Goal: Find specific page/section: Find specific page/section

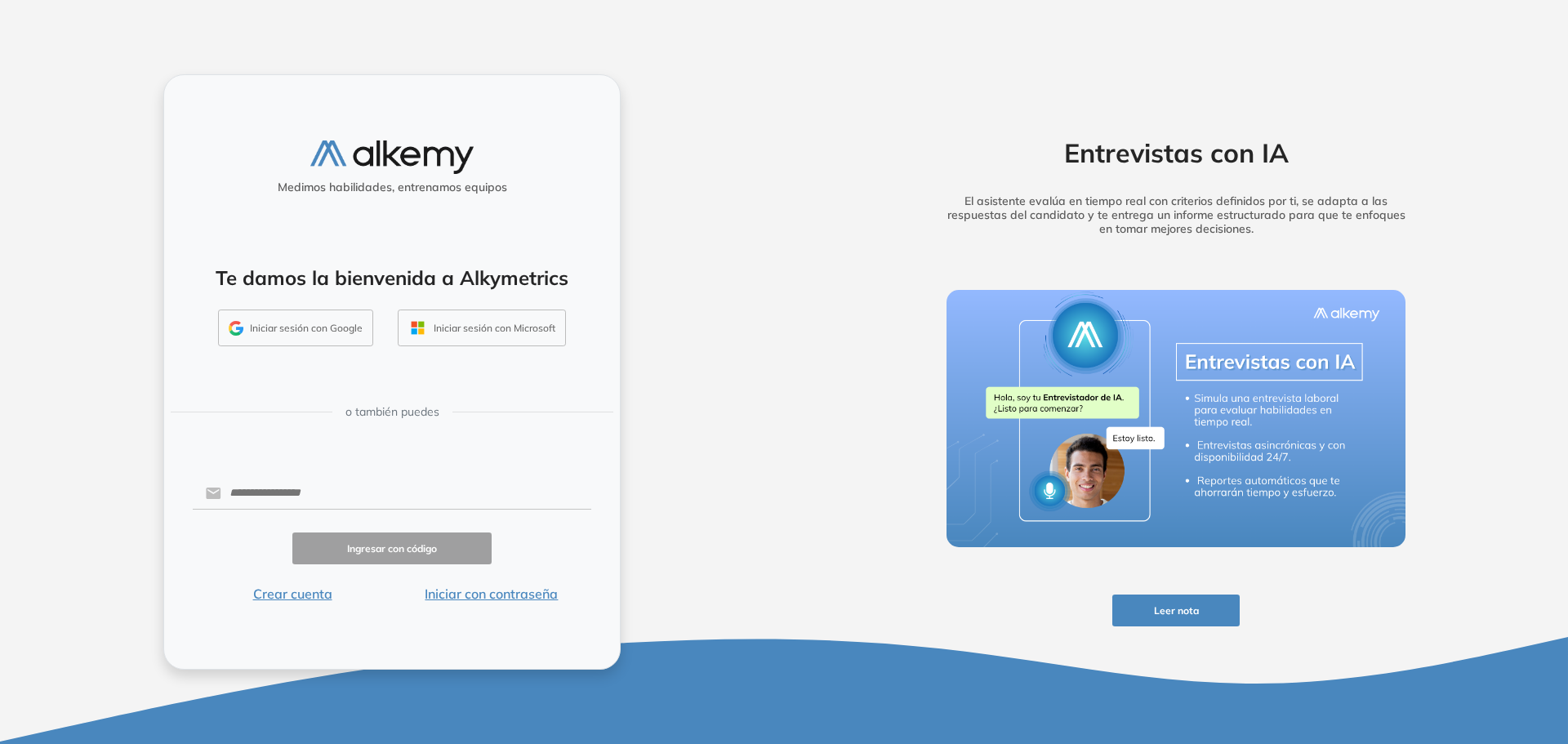
click at [472, 332] on button "Iniciar sesión con Microsoft" at bounding box center [482, 328] width 169 height 38
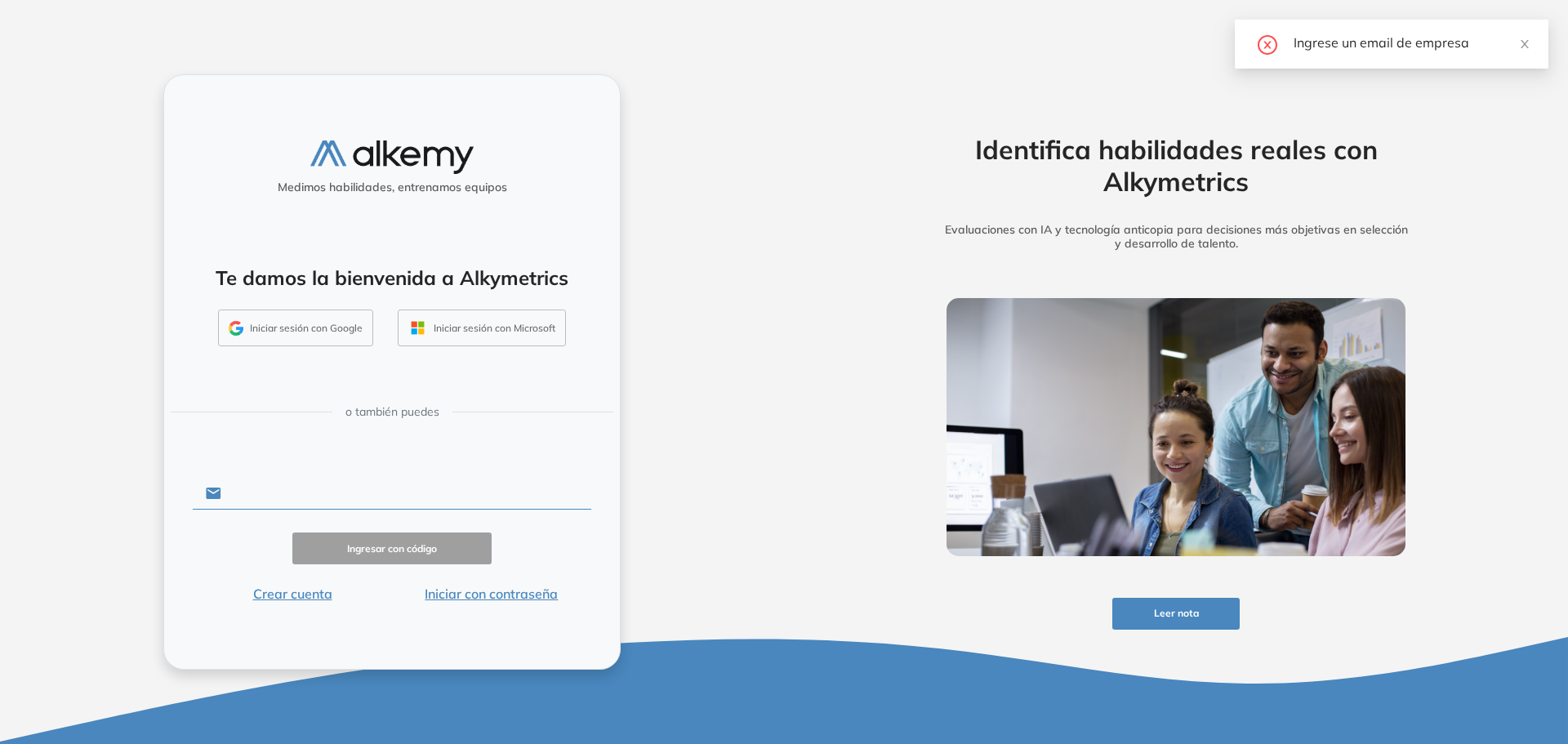
click at [323, 489] on input "text" at bounding box center [406, 493] width 370 height 31
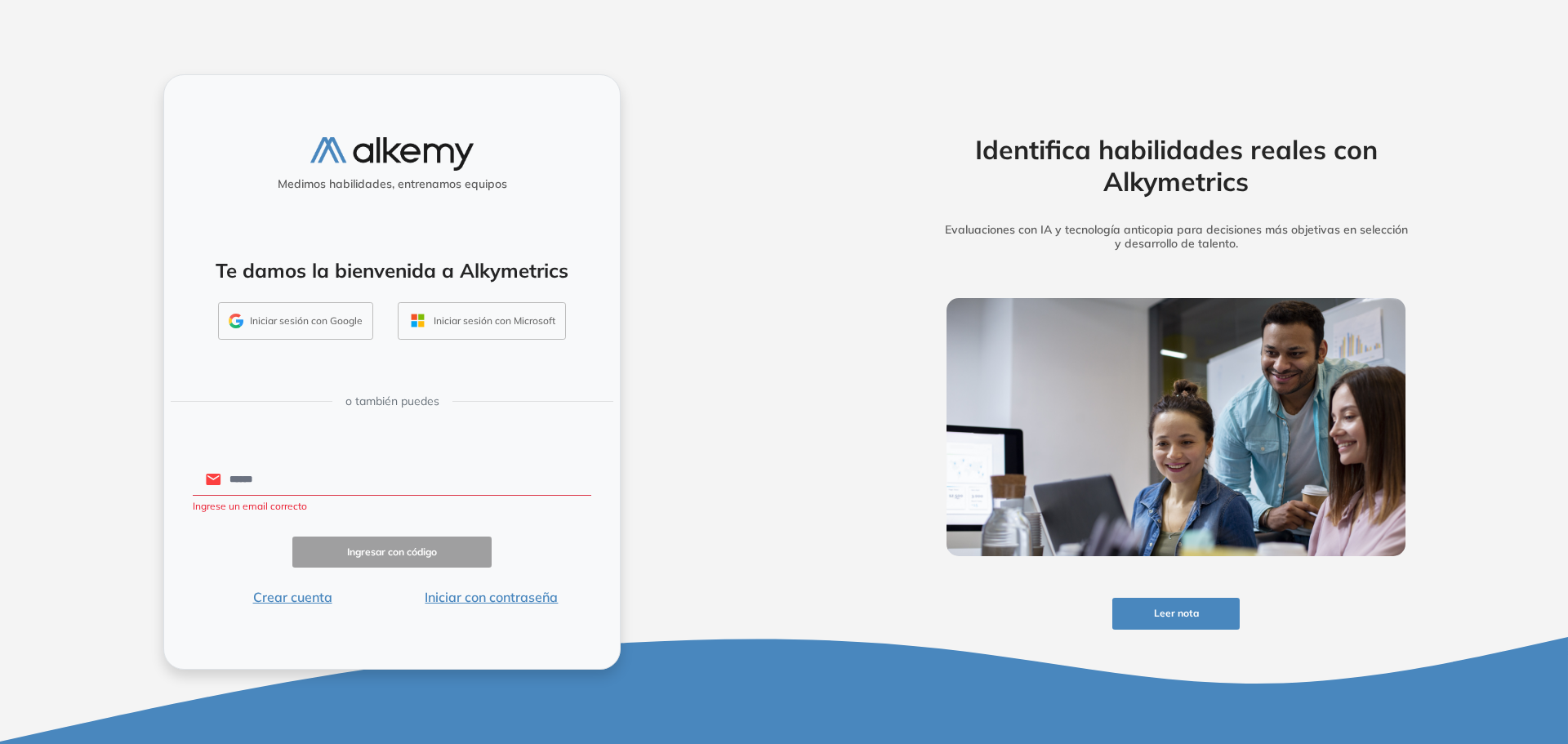
type input "**********"
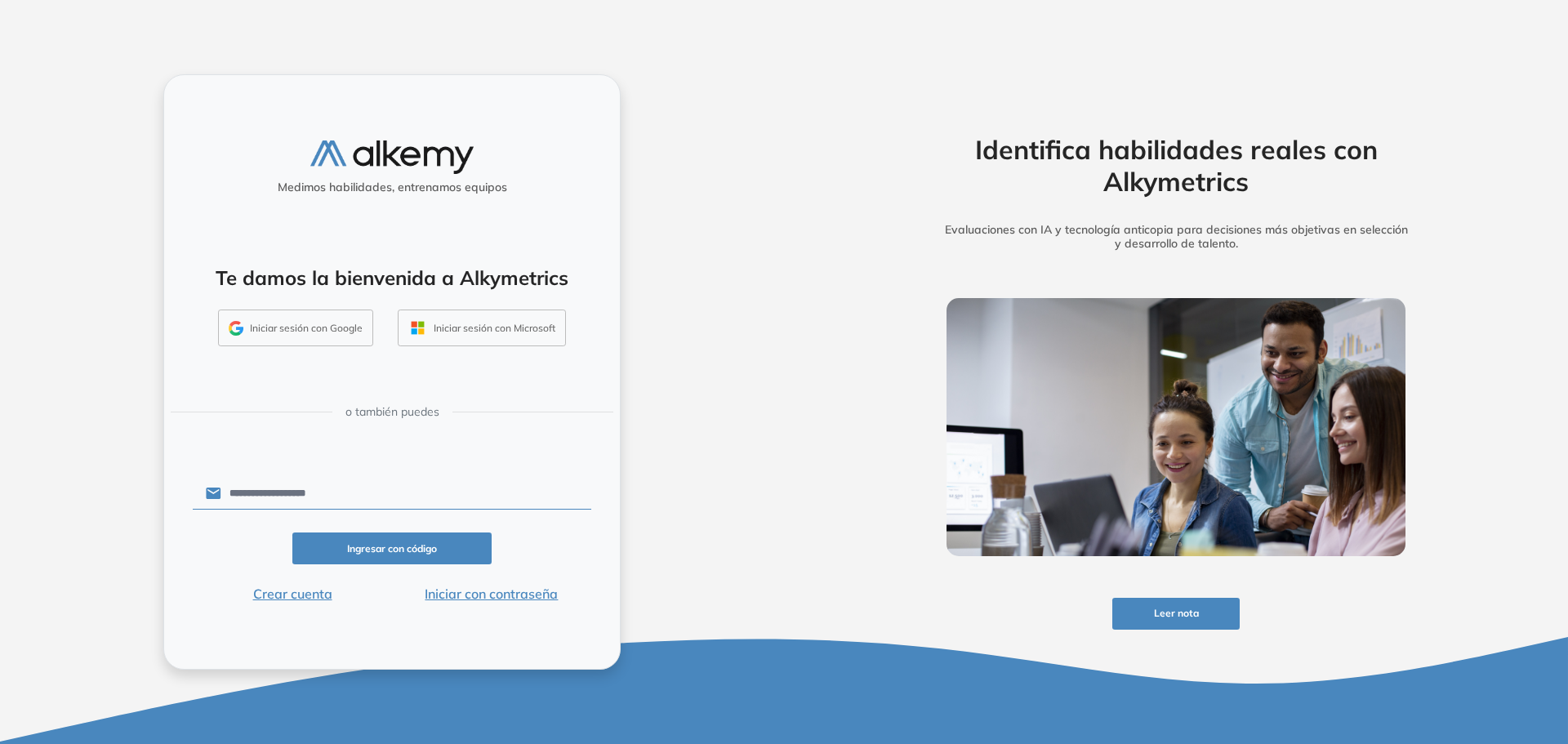
click at [451, 602] on button "Iniciar con contraseña" at bounding box center [491, 594] width 199 height 20
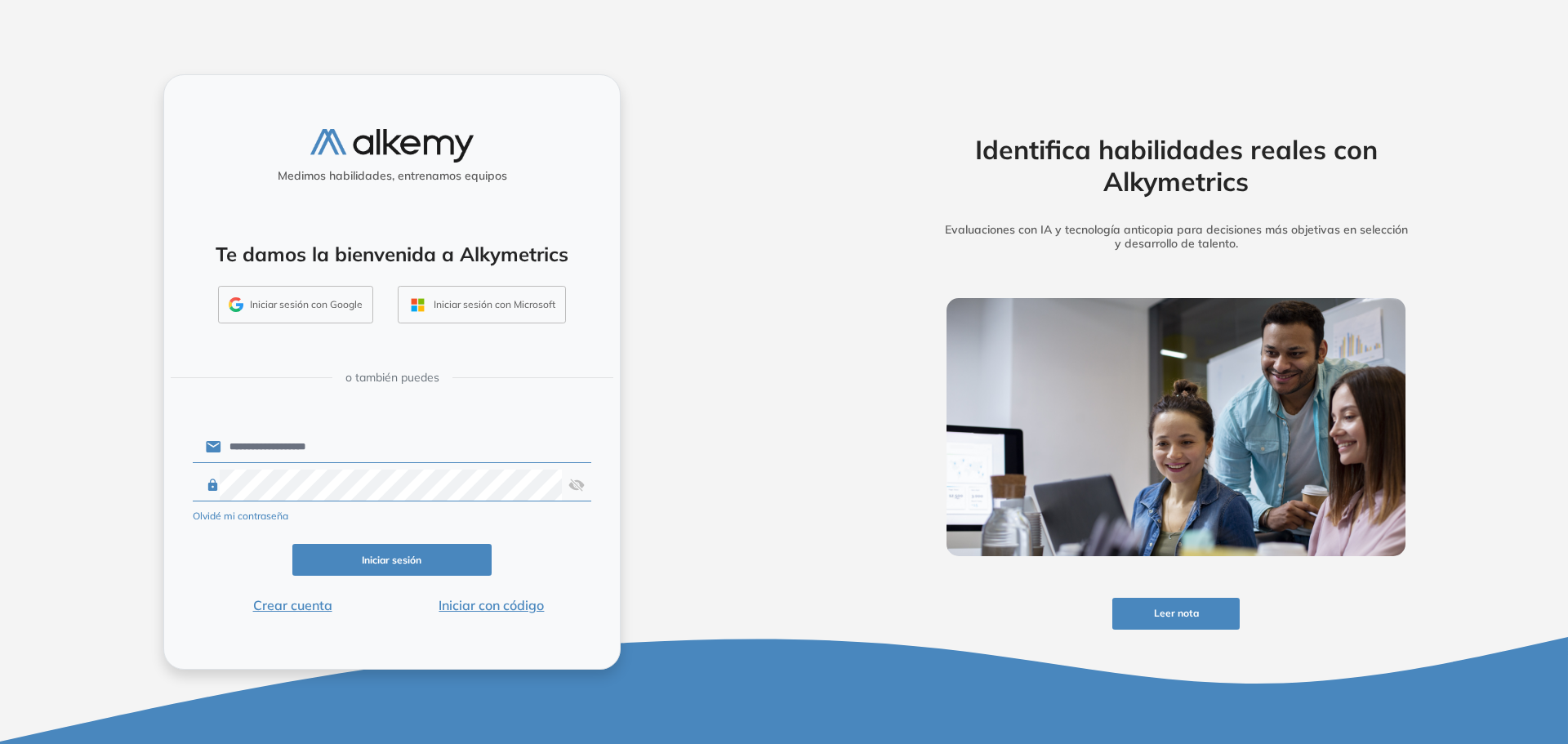
click button "Iniciar sesión" at bounding box center [392, 560] width 199 height 32
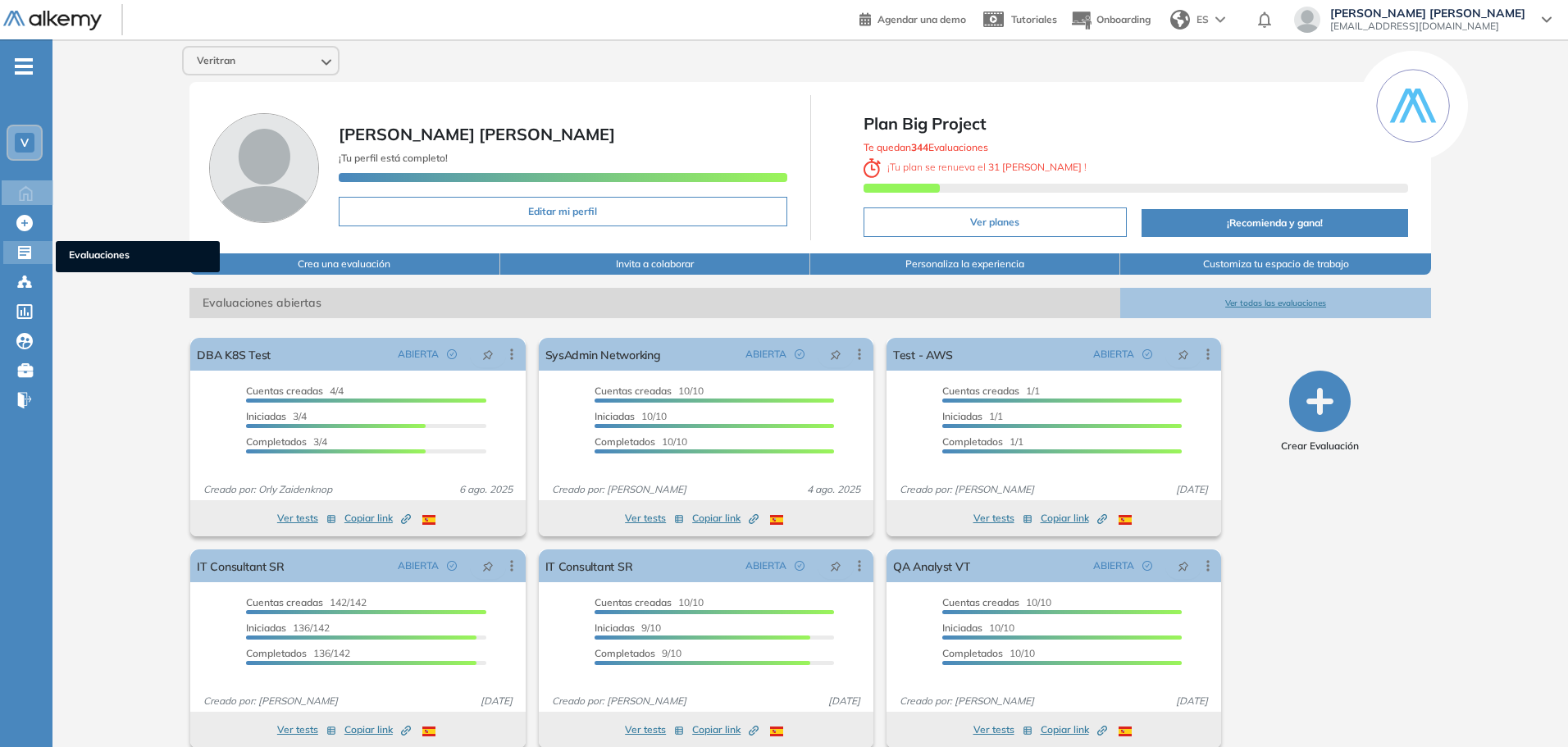
click at [22, 247] on icon at bounding box center [24, 252] width 13 height 13
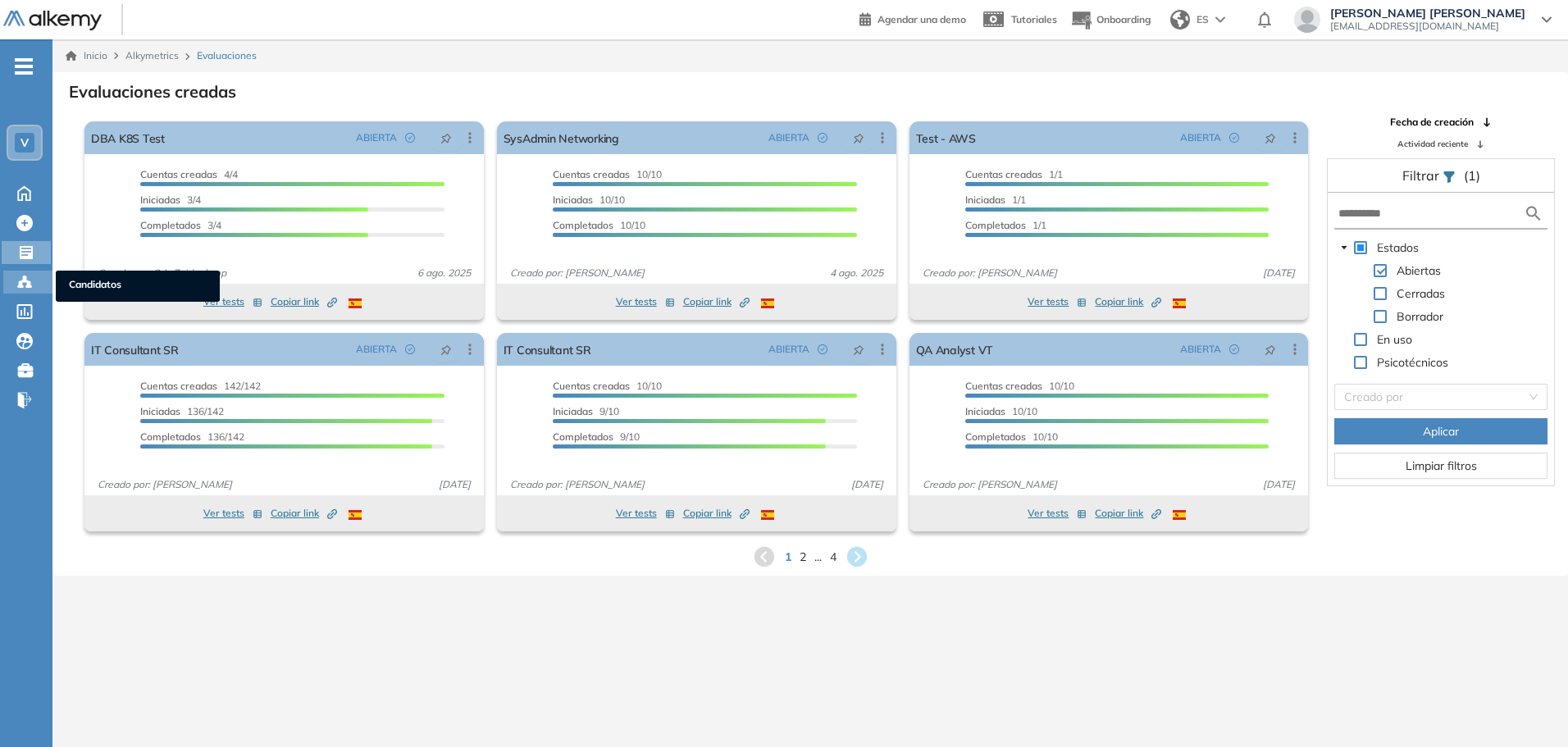
click at [25, 281] on icon at bounding box center [24, 281] width 5 height 3
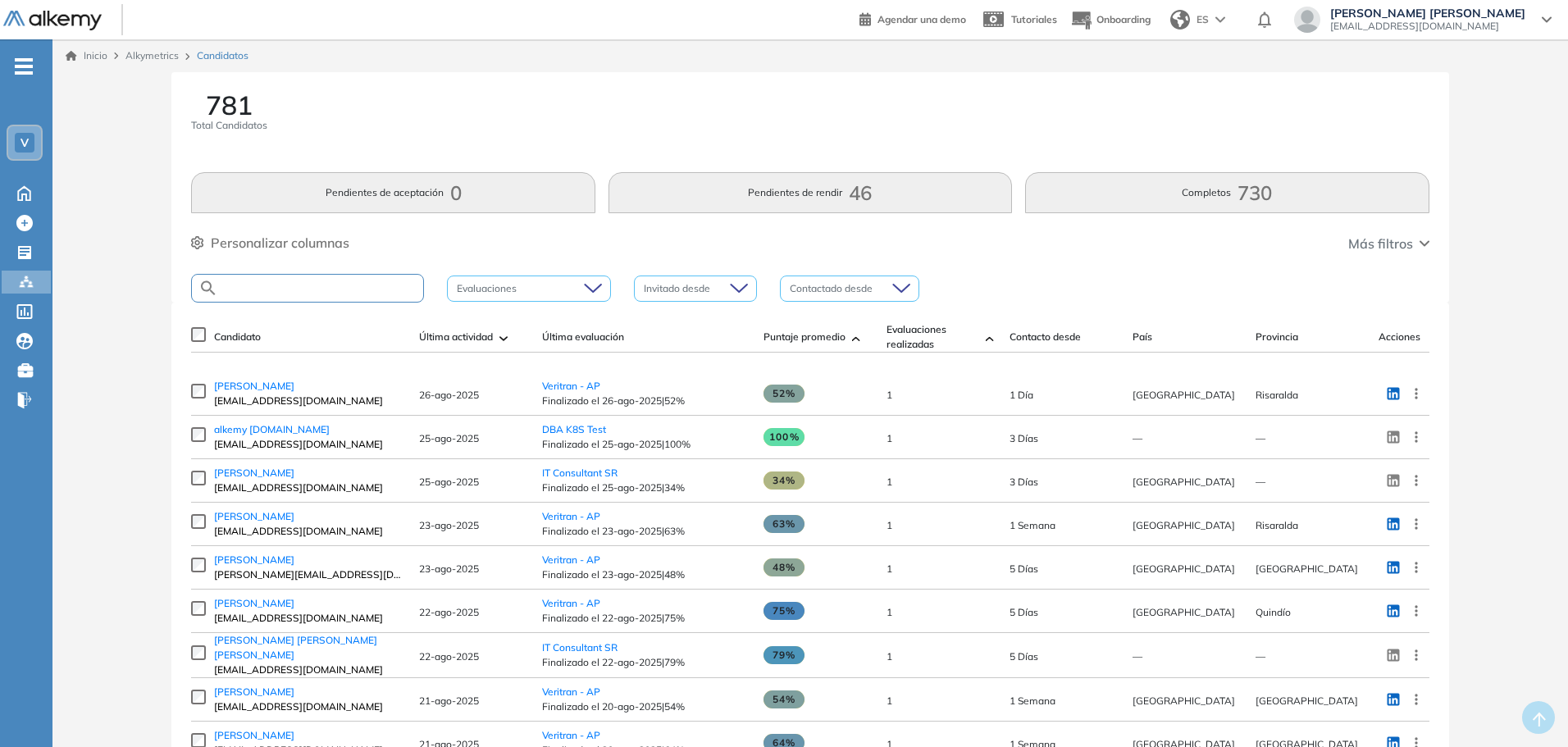
click at [301, 290] on input "text" at bounding box center [320, 288] width 205 height 13
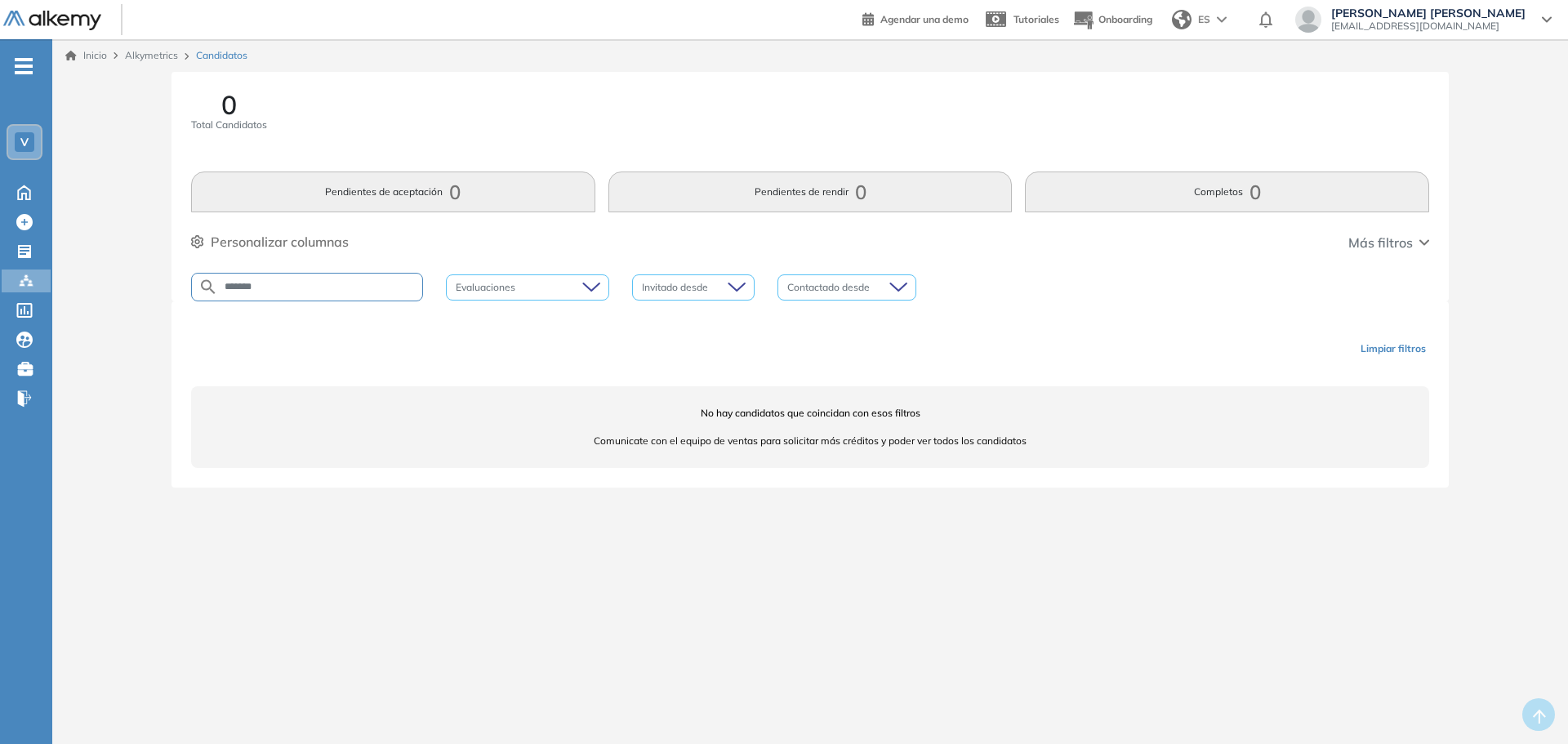
type input "*******"
click at [73, 254] on span "Evaluaciones" at bounding box center [137, 255] width 137 height 18
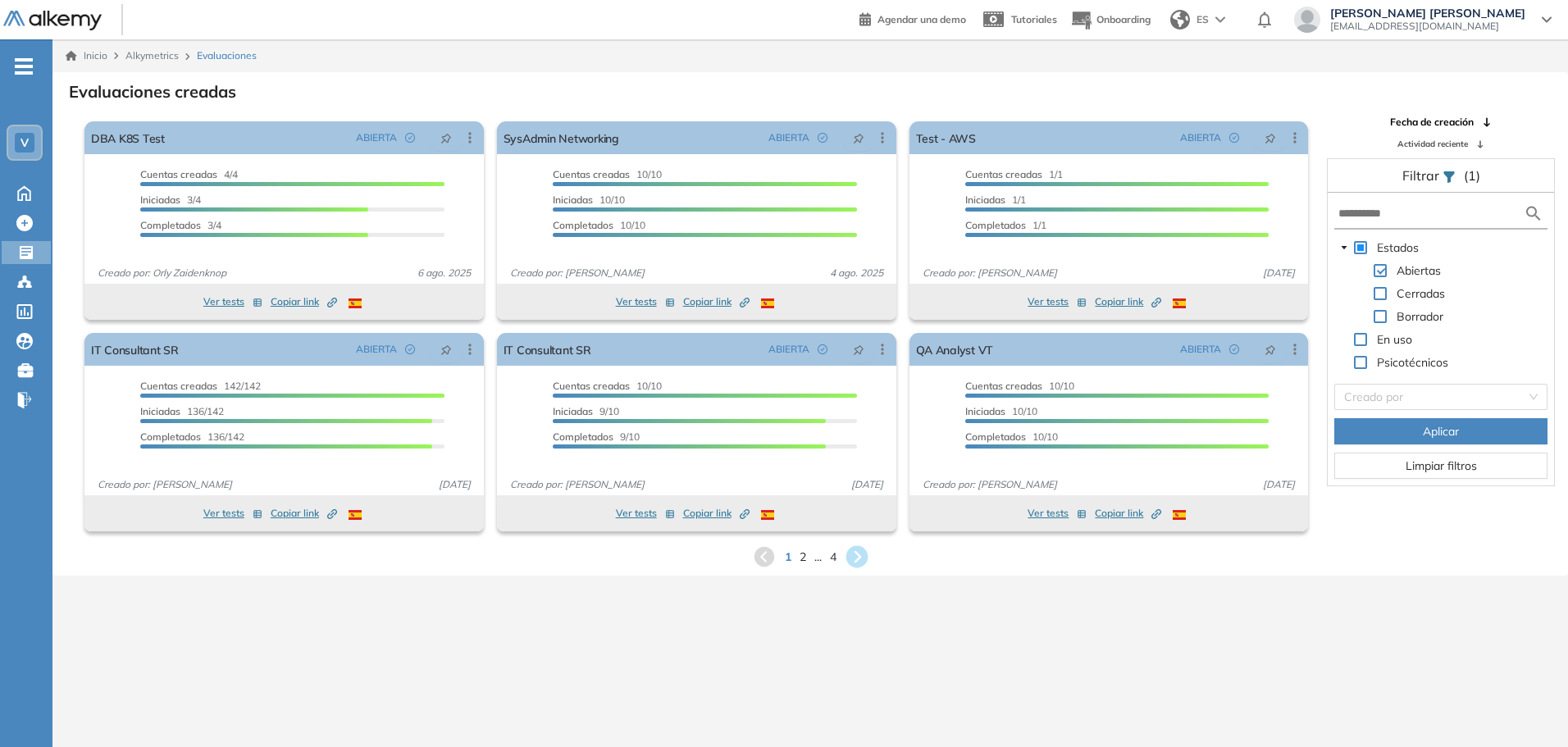
click at [854, 550] on icon at bounding box center [856, 557] width 23 height 23
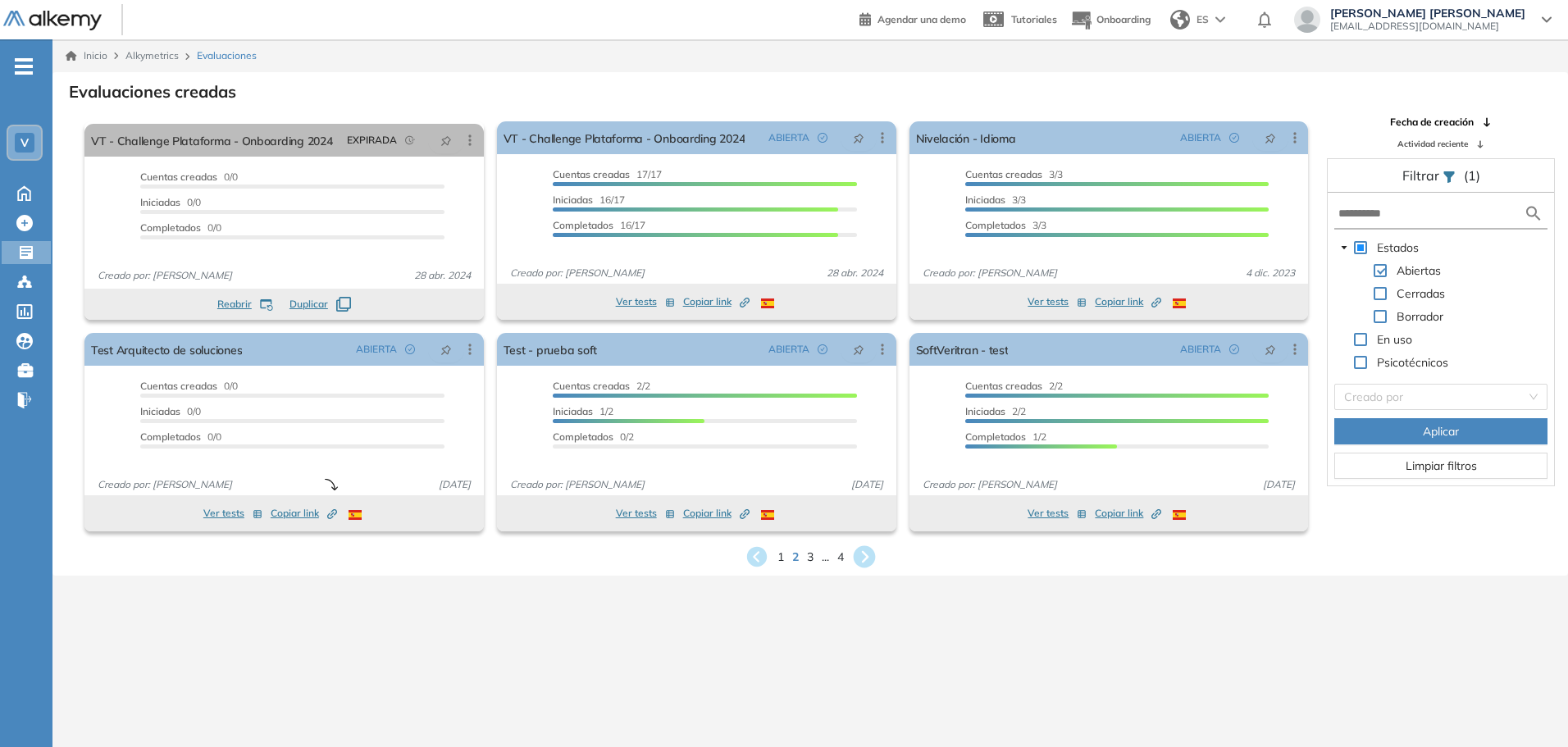
click at [871, 559] on icon at bounding box center [864, 557] width 23 height 23
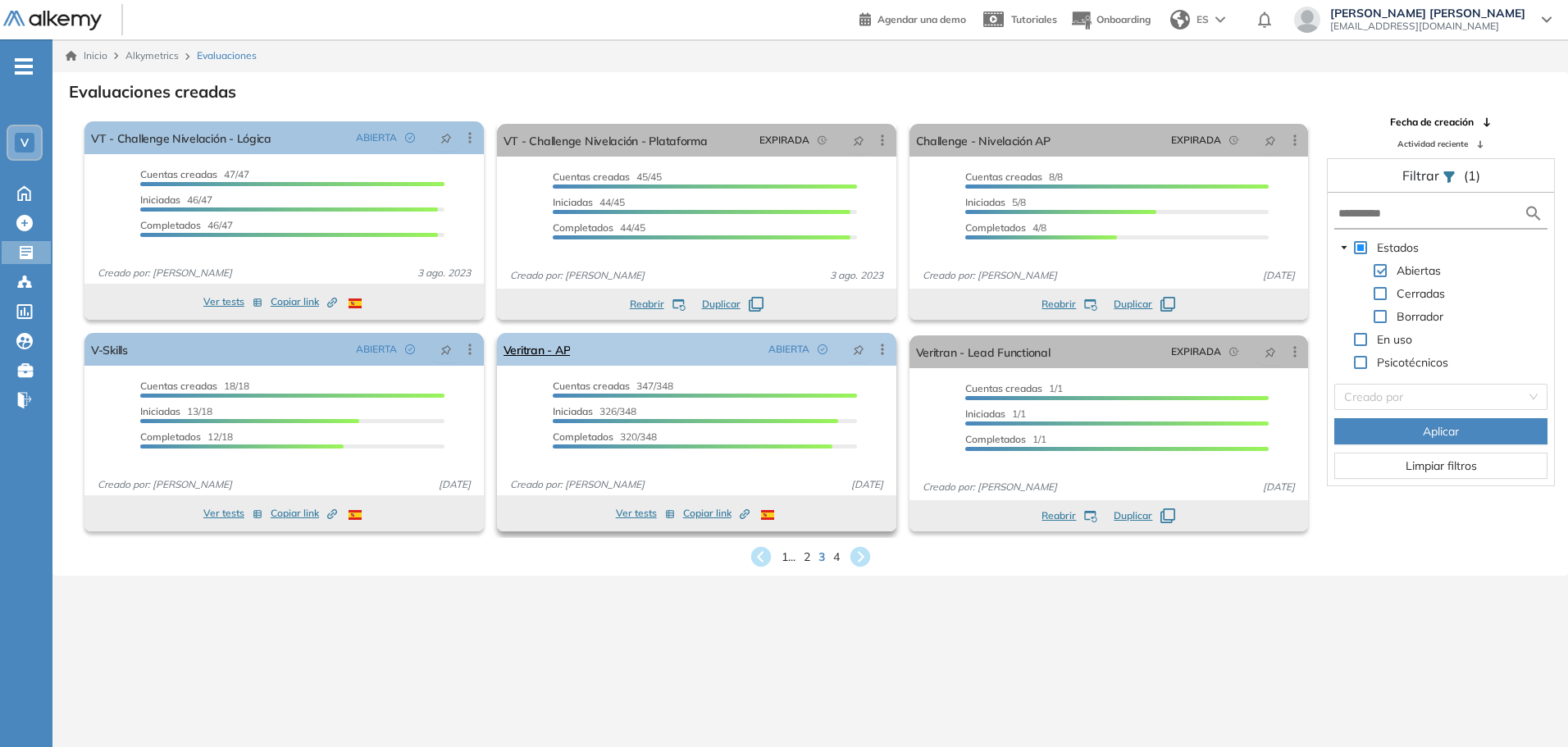
click at [573, 351] on div "Veritran - AP ABIERTA Editar Los siguientes tests ya no están disponibles o tie…" at bounding box center [697, 350] width 400 height 33
click at [552, 350] on link "Veritran - AP" at bounding box center [537, 350] width 68 height 33
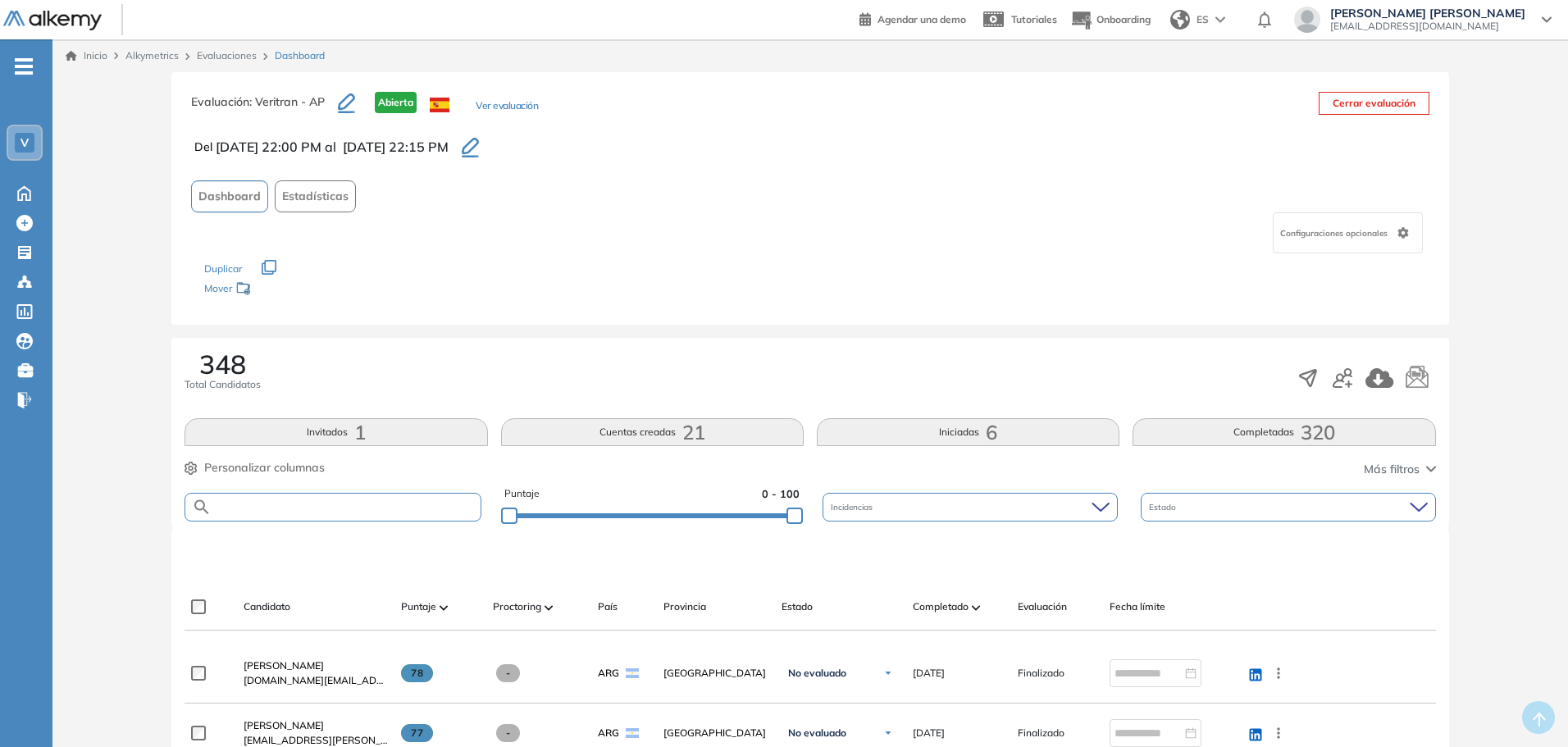
click at [351, 504] on input "text" at bounding box center [346, 507] width 268 height 13
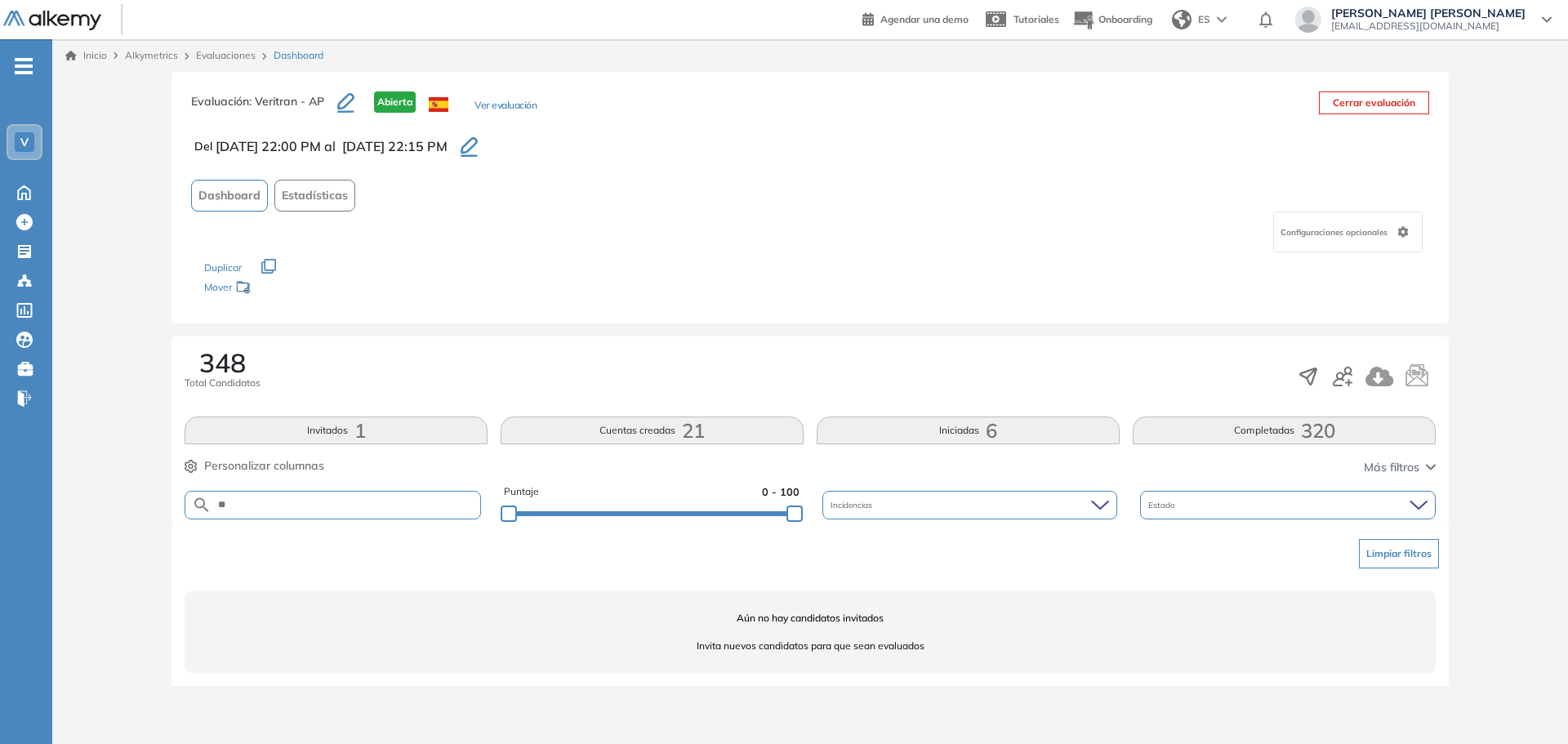
type input "*"
type input "******"
